Goal: Task Accomplishment & Management: Use online tool/utility

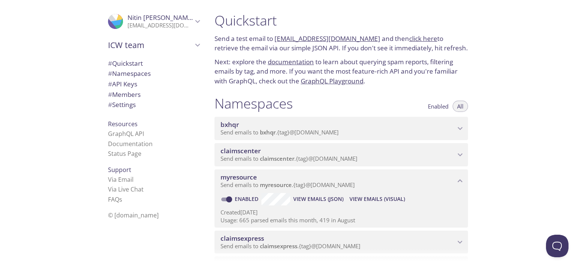
scroll to position [251, 0]
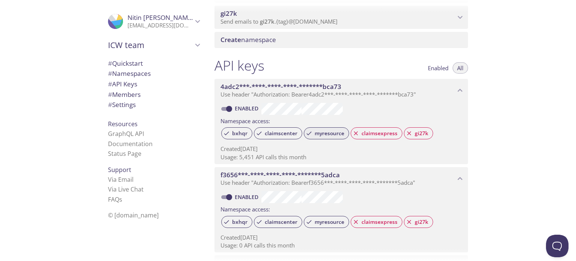
click at [318, 132] on span "myresource" at bounding box center [329, 133] width 39 height 7
click at [324, 134] on span "myresource" at bounding box center [329, 133] width 39 height 7
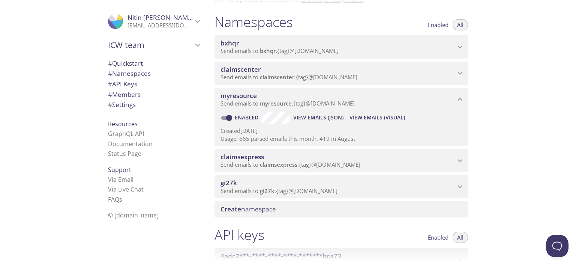
scroll to position [0, 0]
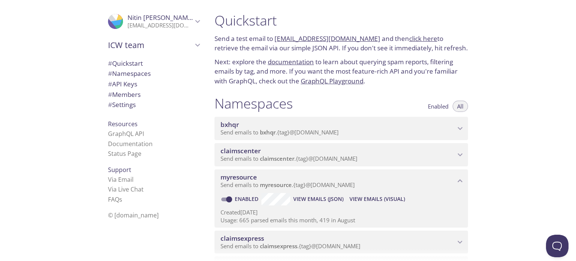
click at [370, 200] on span "View Emails (Visual)" at bounding box center [378, 198] width 56 height 9
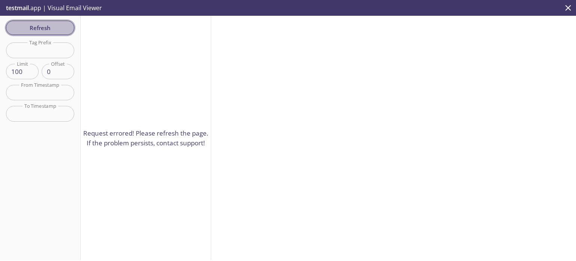
click at [38, 27] on span "Refresh" at bounding box center [40, 28] width 56 height 10
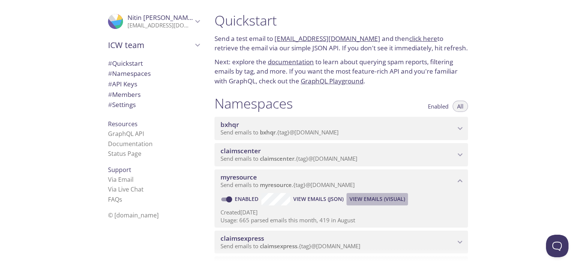
click at [365, 200] on span "View Emails (Visual)" at bounding box center [378, 198] width 56 height 9
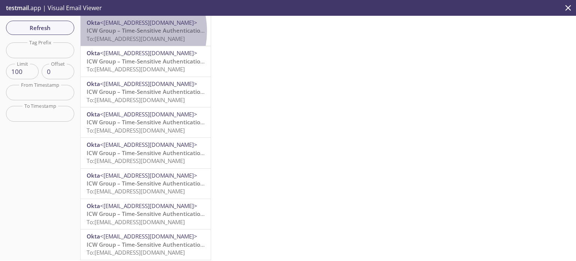
click at [123, 31] on span "ICW Group – Time-Sensitive Authentication Code" at bounding box center [153, 31] width 133 height 8
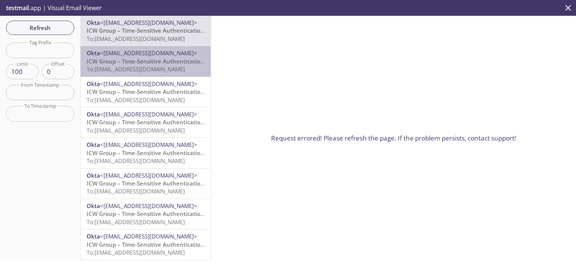
click at [158, 69] on span "To: [EMAIL_ADDRESS][DOMAIN_NAME]" at bounding box center [136, 69] width 98 height 8
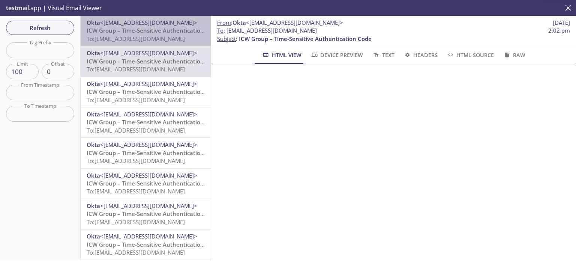
click at [161, 39] on span "To: [EMAIL_ADDRESS][DOMAIN_NAME]" at bounding box center [136, 39] width 98 height 8
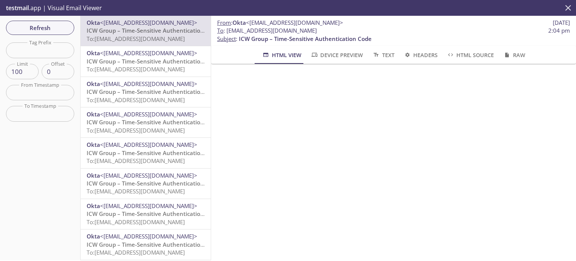
click at [568, 8] on icon "close" at bounding box center [569, 8] width 6 height 6
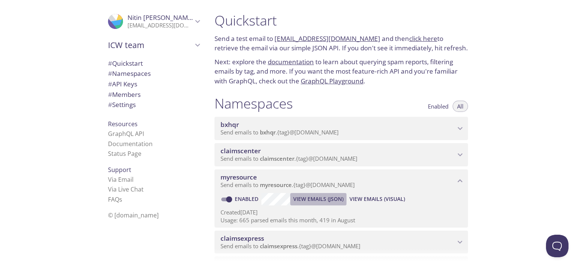
click at [330, 199] on span "View Emails (JSON)" at bounding box center [319, 198] width 50 height 9
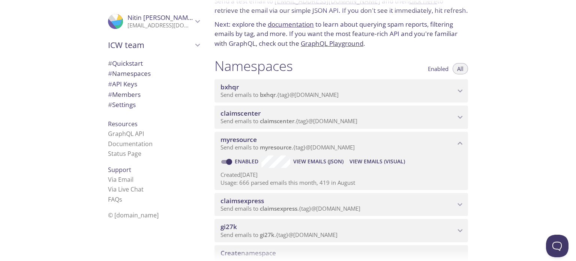
click at [329, 164] on span "View Emails (JSON)" at bounding box center [319, 161] width 50 height 9
click at [128, 141] on link "Documentation" at bounding box center [130, 144] width 45 height 8
click at [321, 163] on span "View Emails (JSON)" at bounding box center [319, 161] width 50 height 9
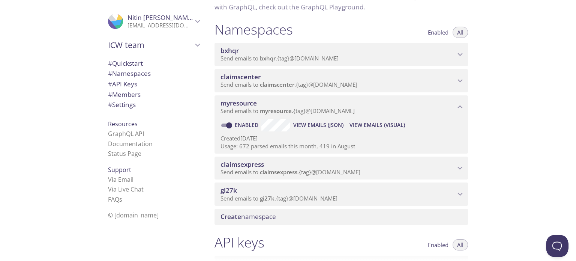
scroll to position [75, 0]
